Goal: Transaction & Acquisition: Subscribe to service/newsletter

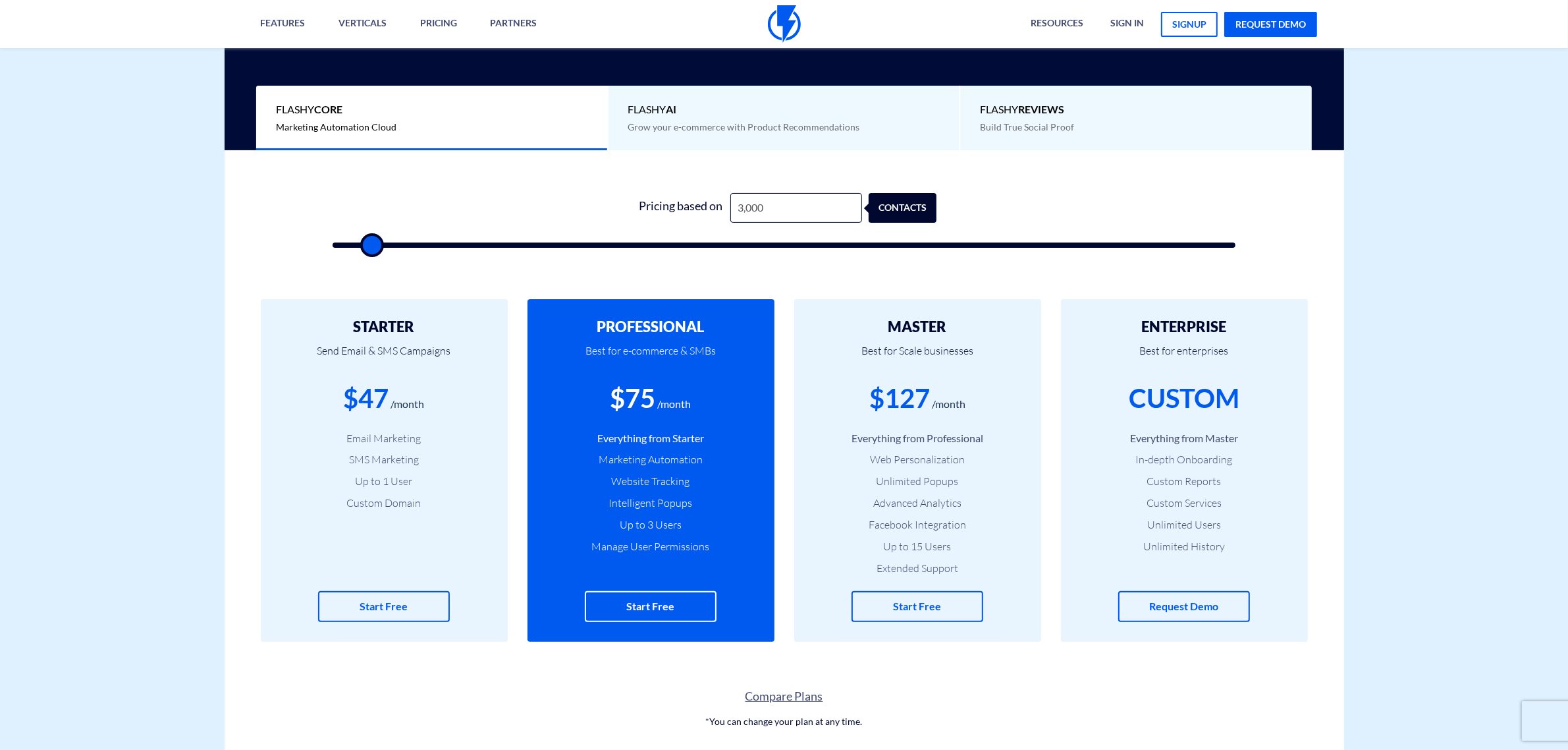
scroll to position [329, 0]
click at [771, 208] on input "3,000" at bounding box center [795, 208] width 132 height 29
click at [771, 207] on input "3,000" at bounding box center [795, 208] width 132 height 29
type input "7"
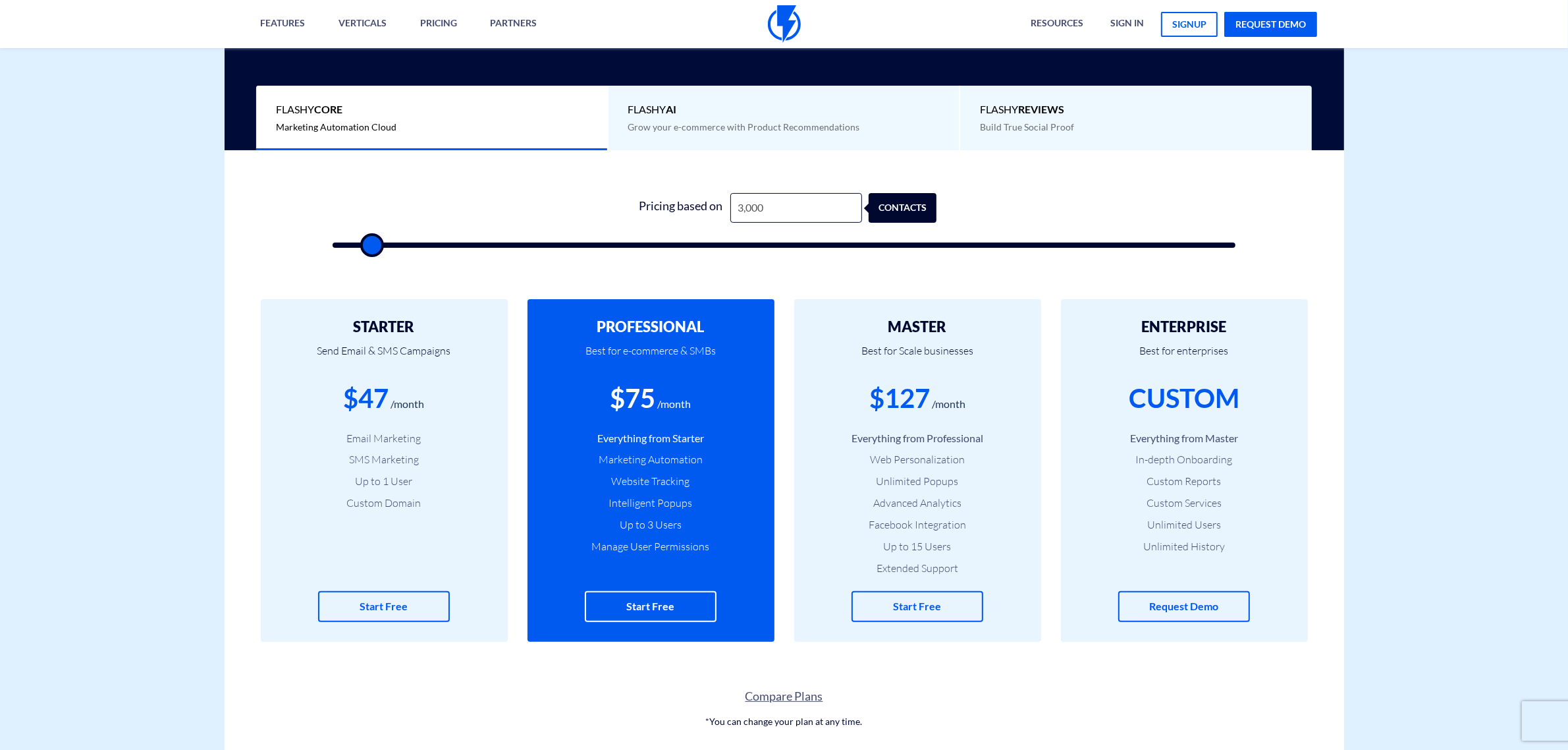
type input "500"
type input "70"
type input "500"
type input "700"
type input "500"
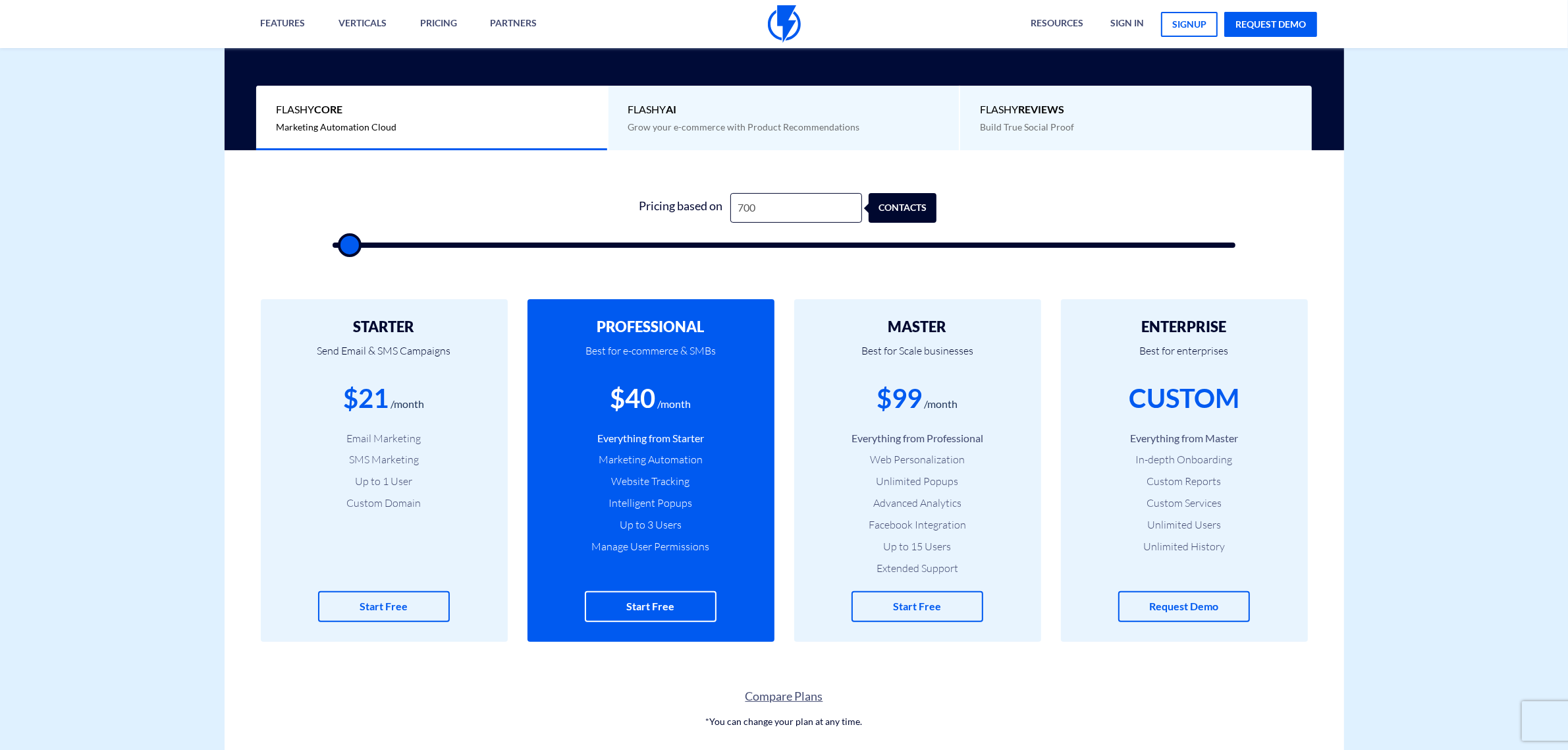
type input "7,000"
type input "7000"
click at [771, 207] on input "7,000" at bounding box center [795, 208] width 132 height 29
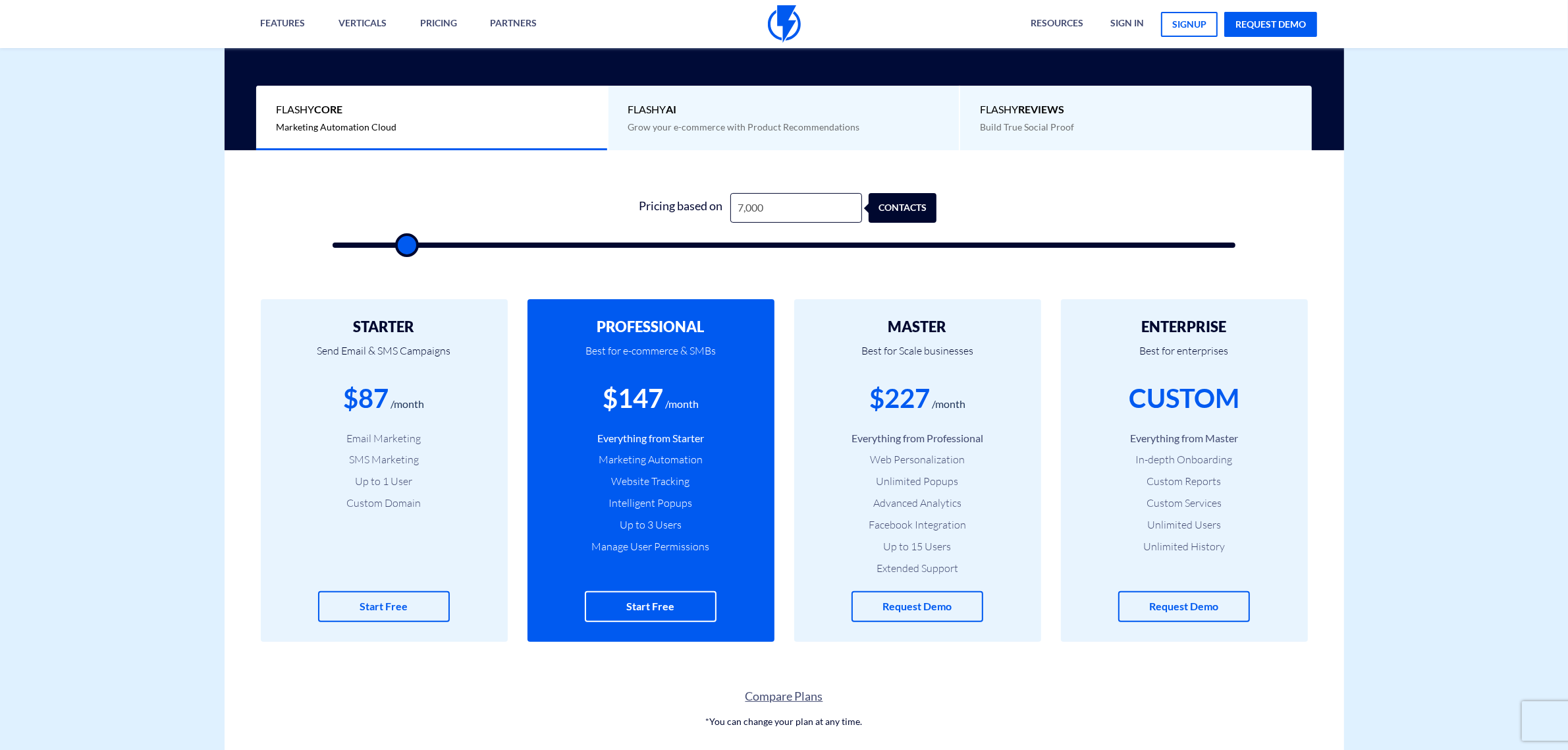
click at [771, 207] on input "7,000" at bounding box center [795, 208] width 132 height 29
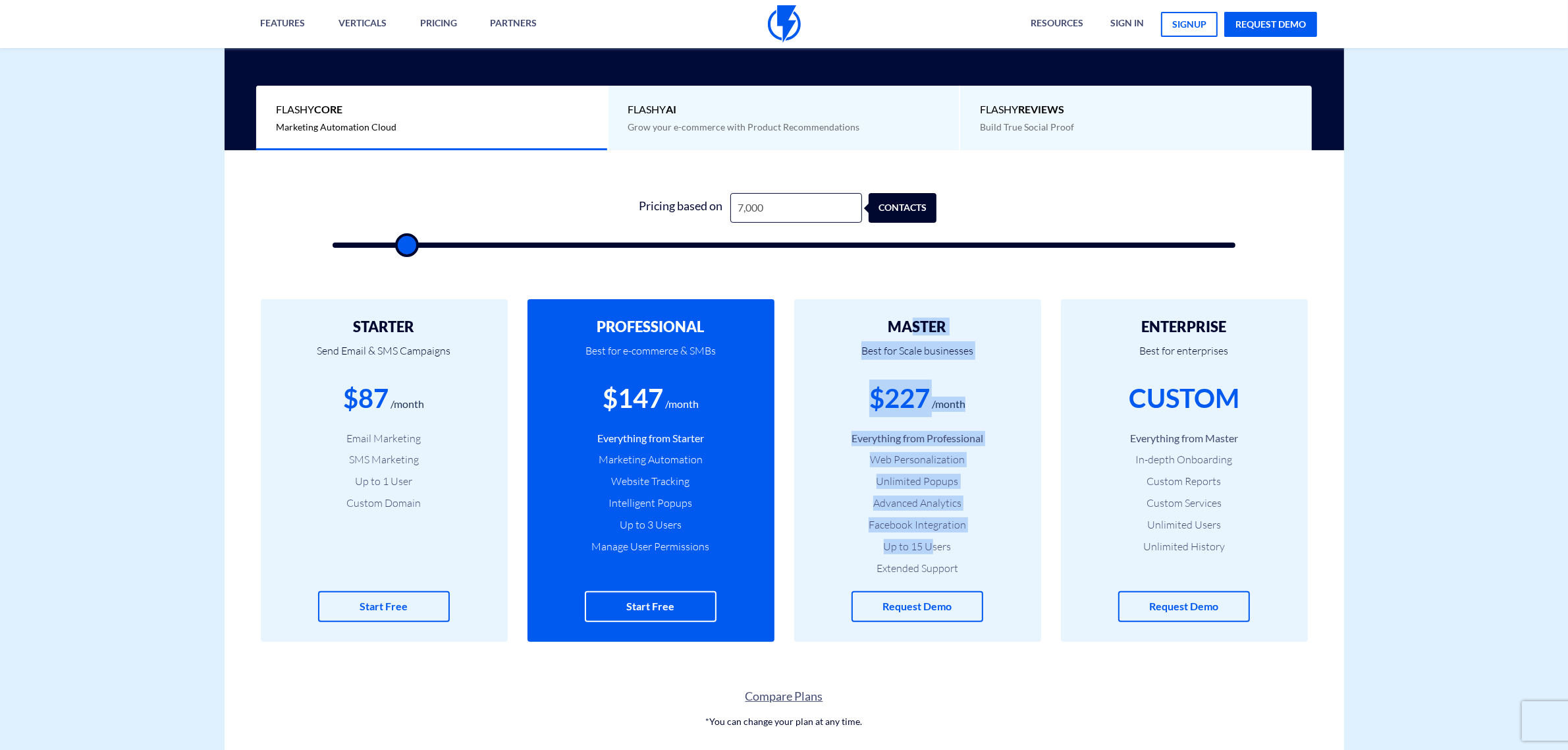
drag, startPoint x: 913, startPoint y: 330, endPoint x: 932, endPoint y: 535, distance: 205.9
click at [932, 535] on div "MASTER Best for Scale businesses $227 /month Everything from Professional Web P…" at bounding box center [917, 470] width 247 height 342
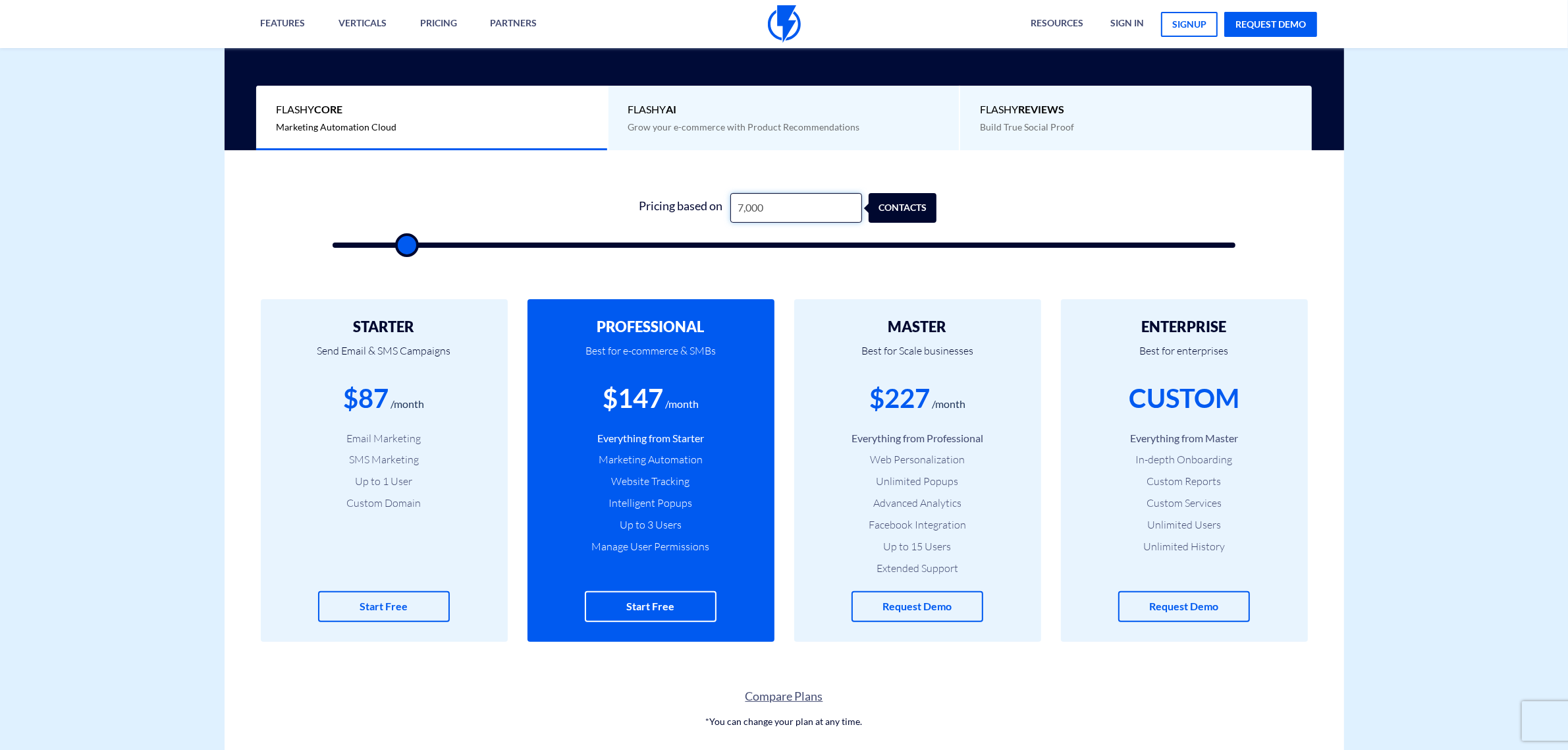
click at [782, 210] on input "7,000" at bounding box center [795, 208] width 132 height 29
type input "3"
type input "500"
type input "30"
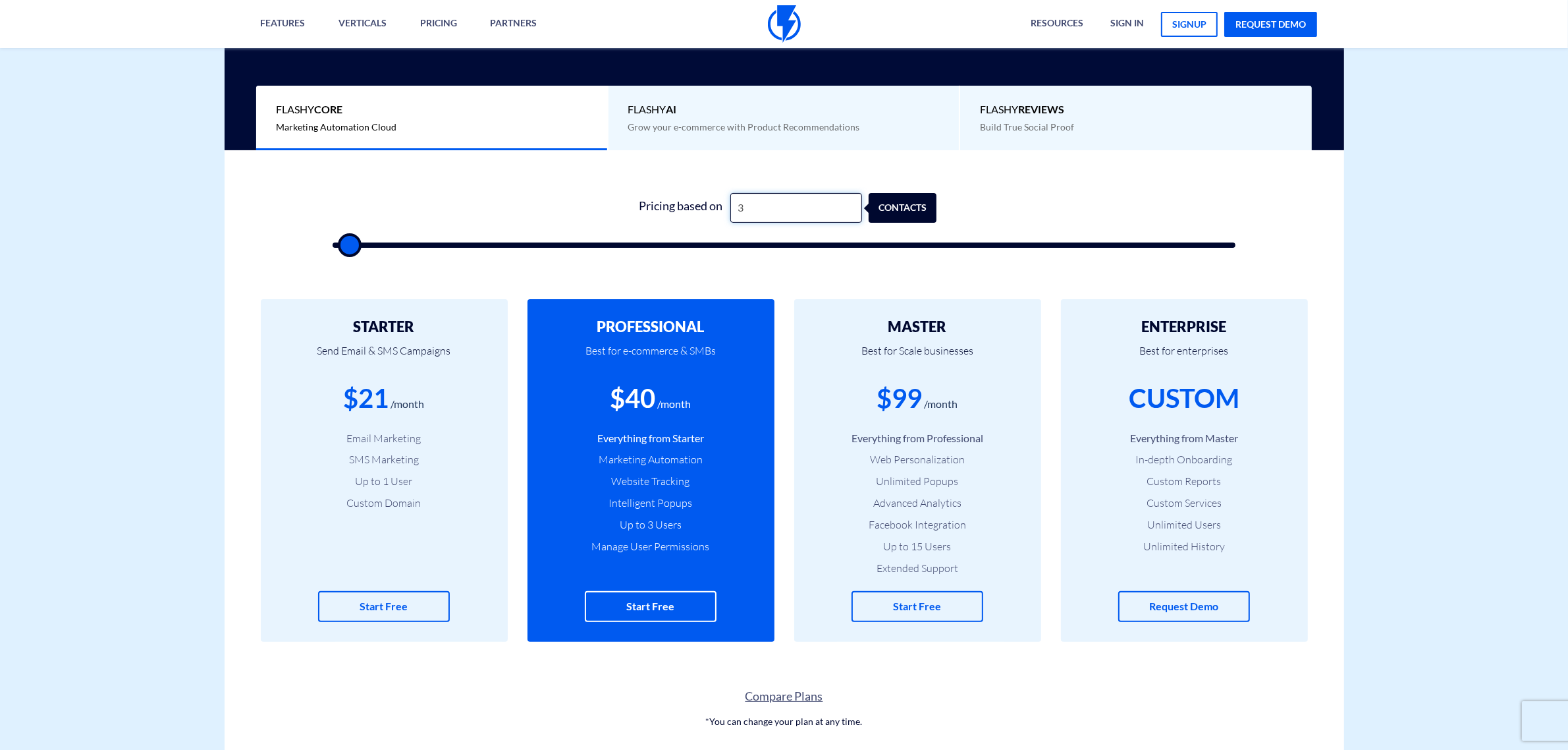
type input "500"
type input "300"
type input "500"
type input "300"
click at [897, 395] on div "$99" at bounding box center [900, 398] width 46 height 38
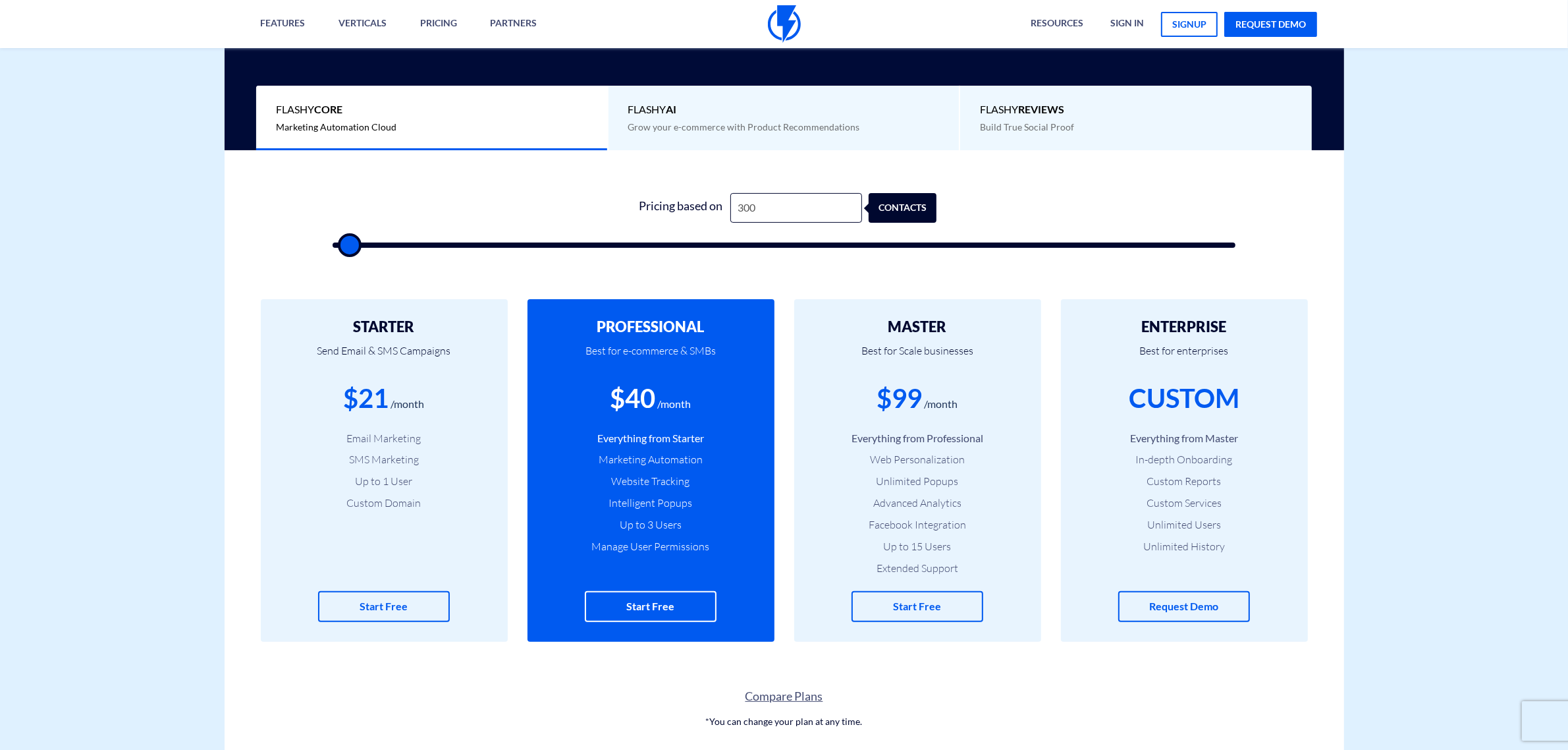
click at [897, 395] on div "$99" at bounding box center [900, 398] width 46 height 38
click at [759, 210] on input "300" at bounding box center [795, 208] width 132 height 29
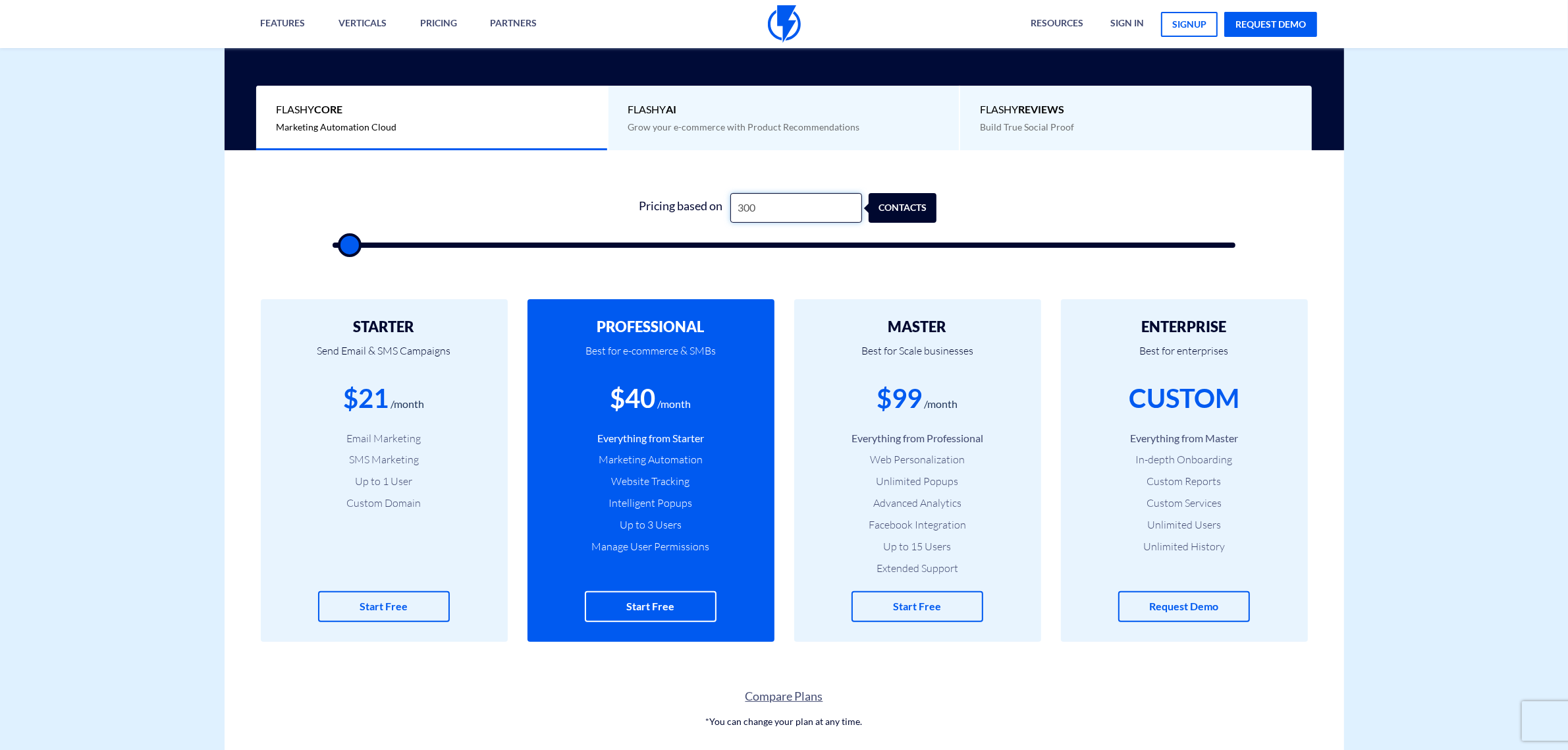
click at [759, 210] on input "300" at bounding box center [795, 208] width 132 height 29
